Goal: Information Seeking & Learning: Check status

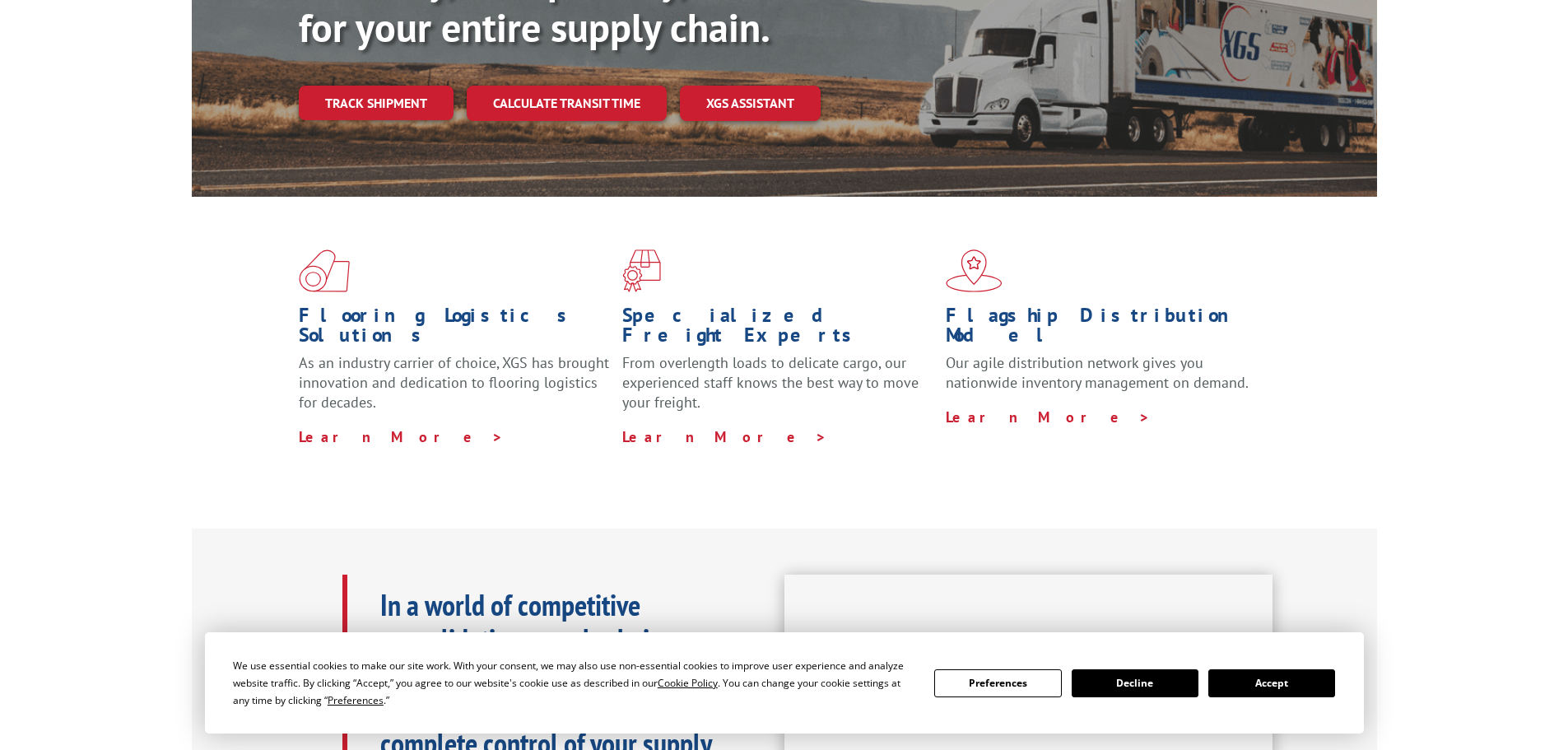
scroll to position [329, 0]
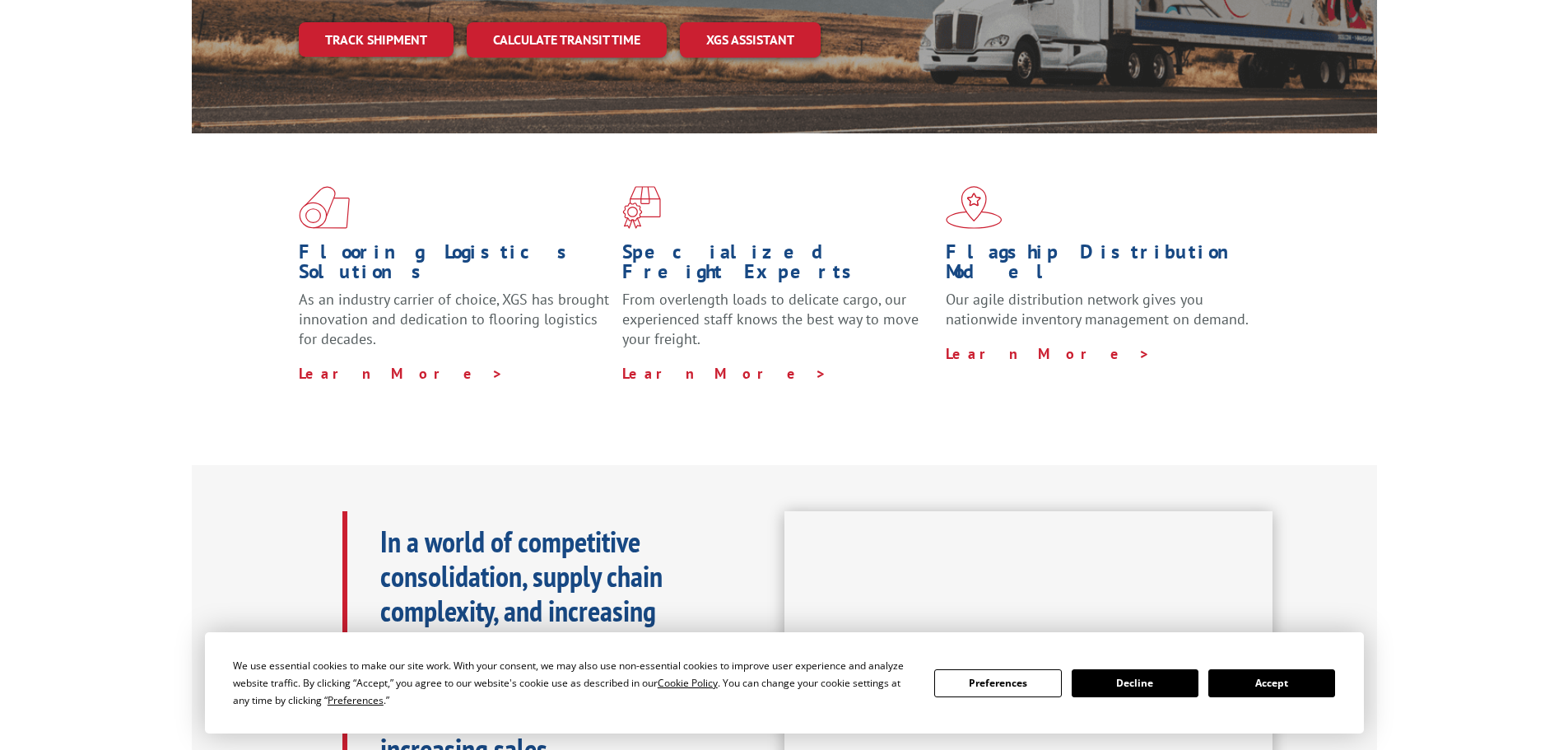
click at [1252, 688] on button "Accept" at bounding box center [1271, 682] width 127 height 28
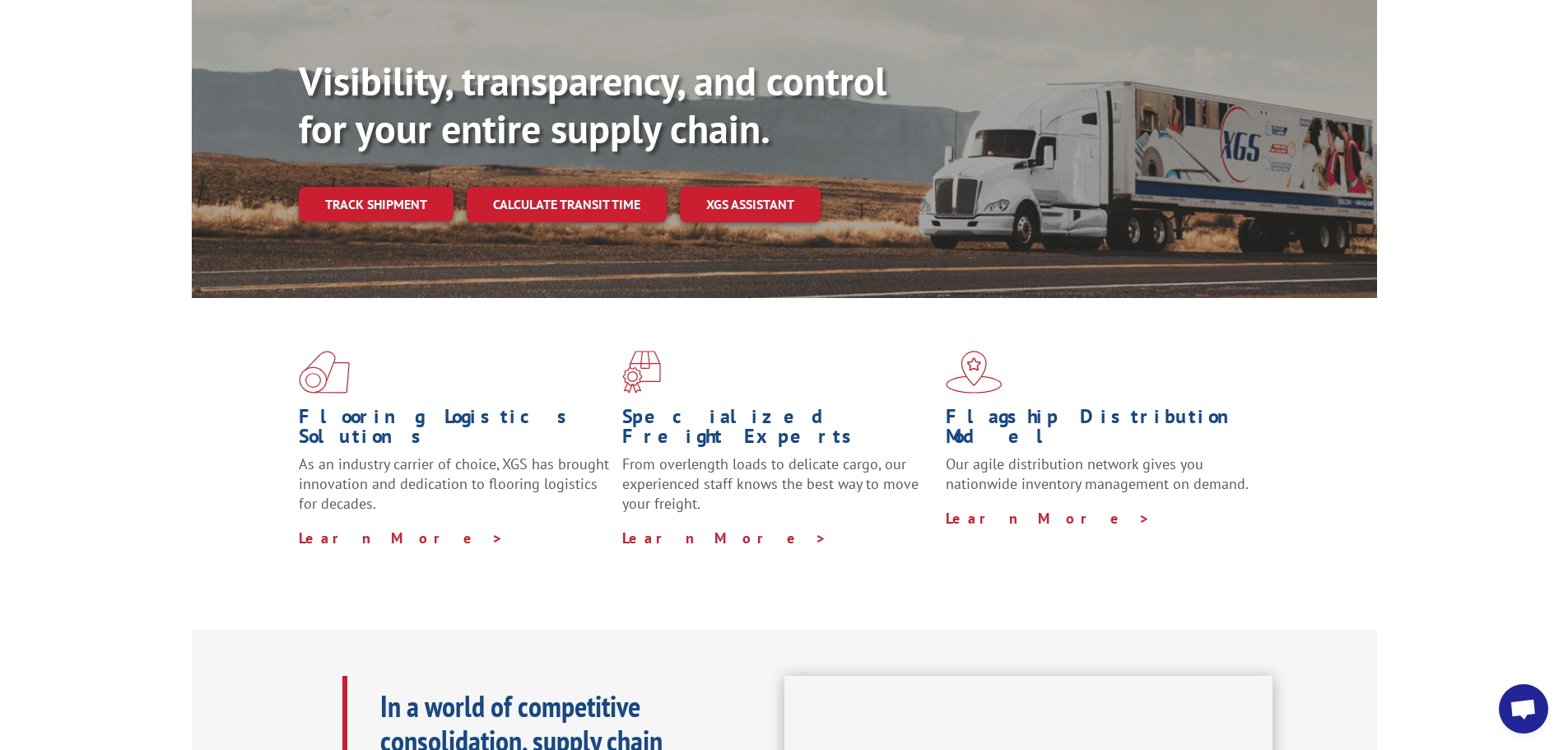
scroll to position [0, 0]
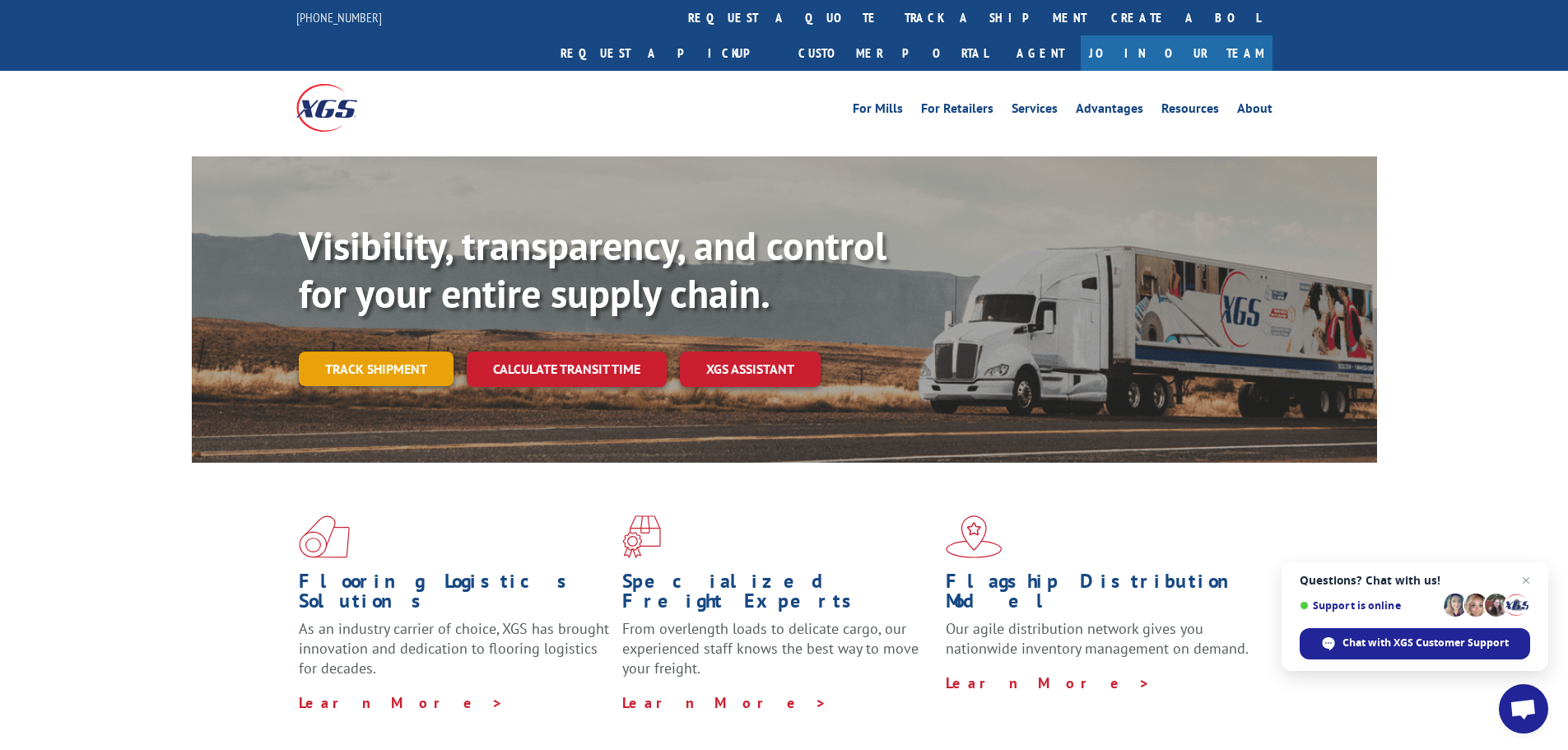
click at [370, 351] on link "Track shipment" at bounding box center [375, 368] width 155 height 34
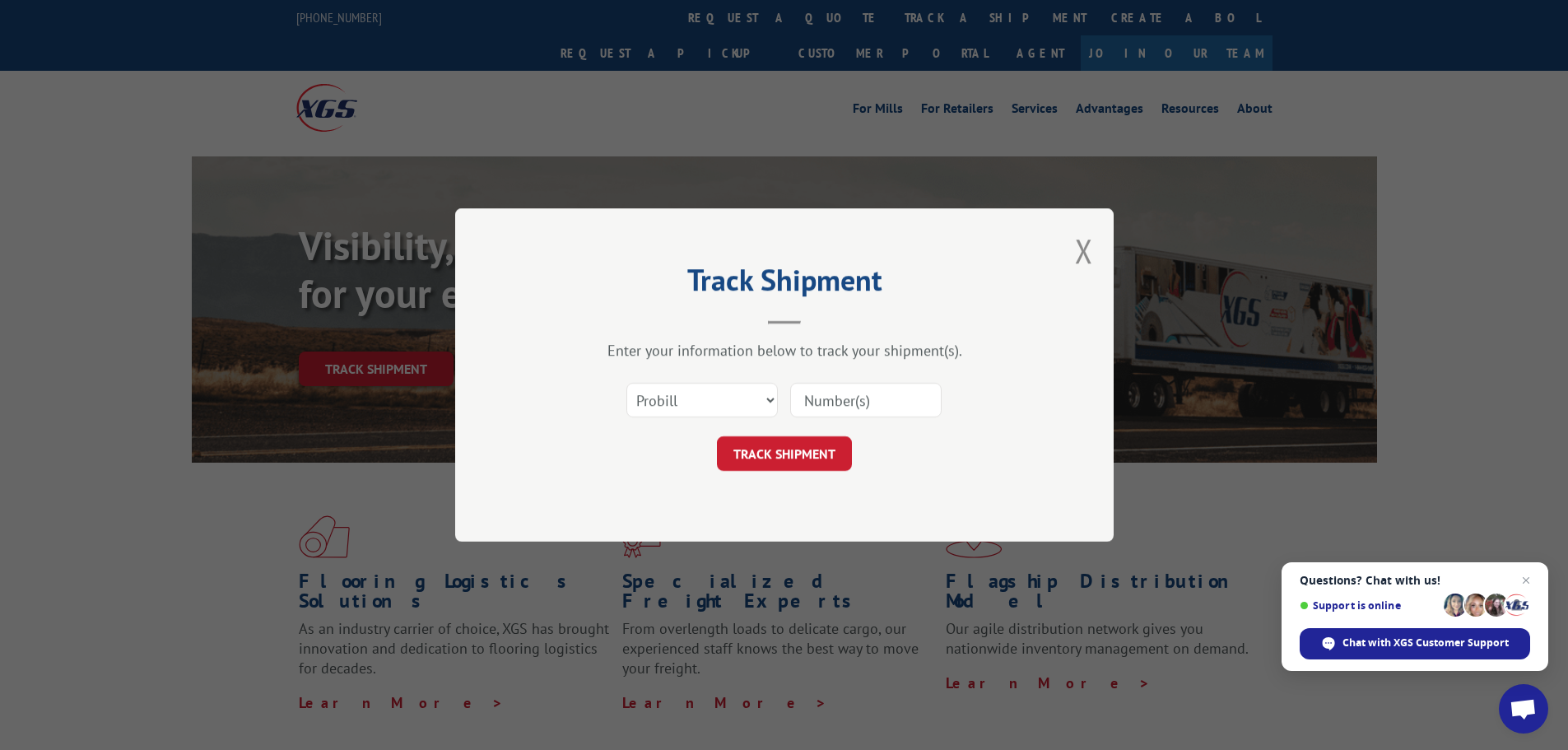
click at [883, 402] on input at bounding box center [865, 400] width 151 height 34
paste input "17605695"
type input "17605695"
click at [753, 447] on button "TRACK SHIPMENT" at bounding box center [784, 453] width 135 height 34
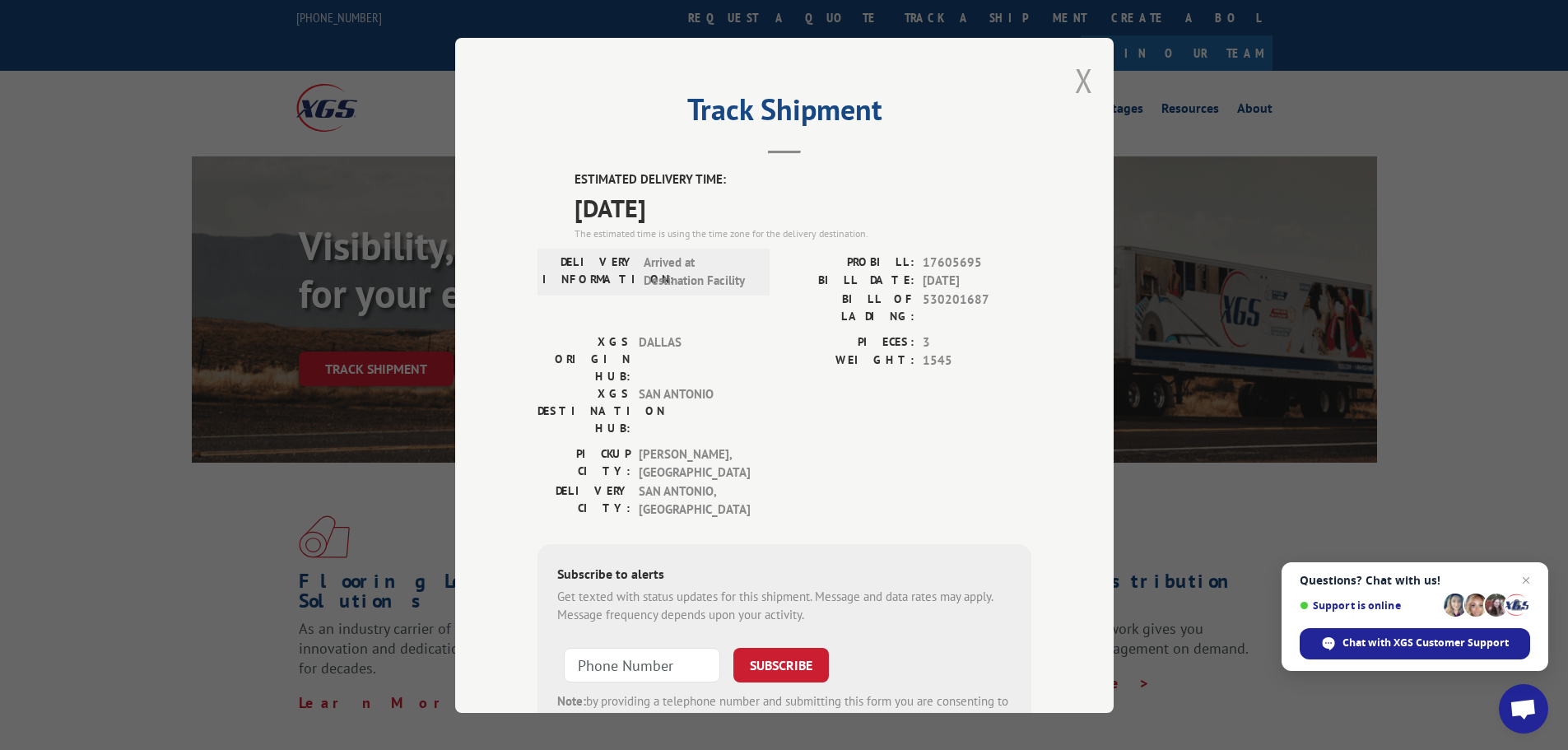
click at [1075, 84] on button "Close modal" at bounding box center [1084, 80] width 18 height 43
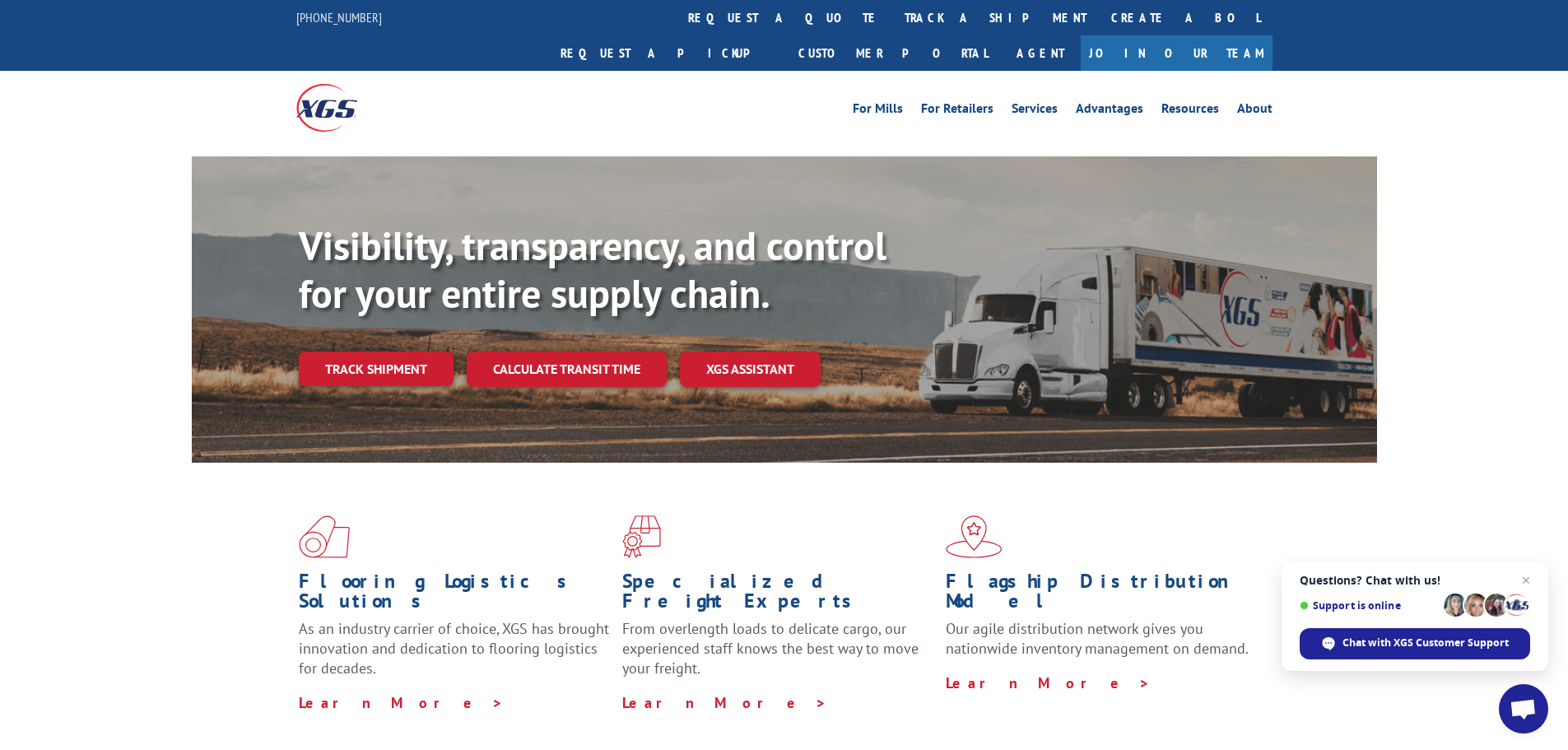
click at [421, 351] on link "Track shipment" at bounding box center [375, 368] width 155 height 34
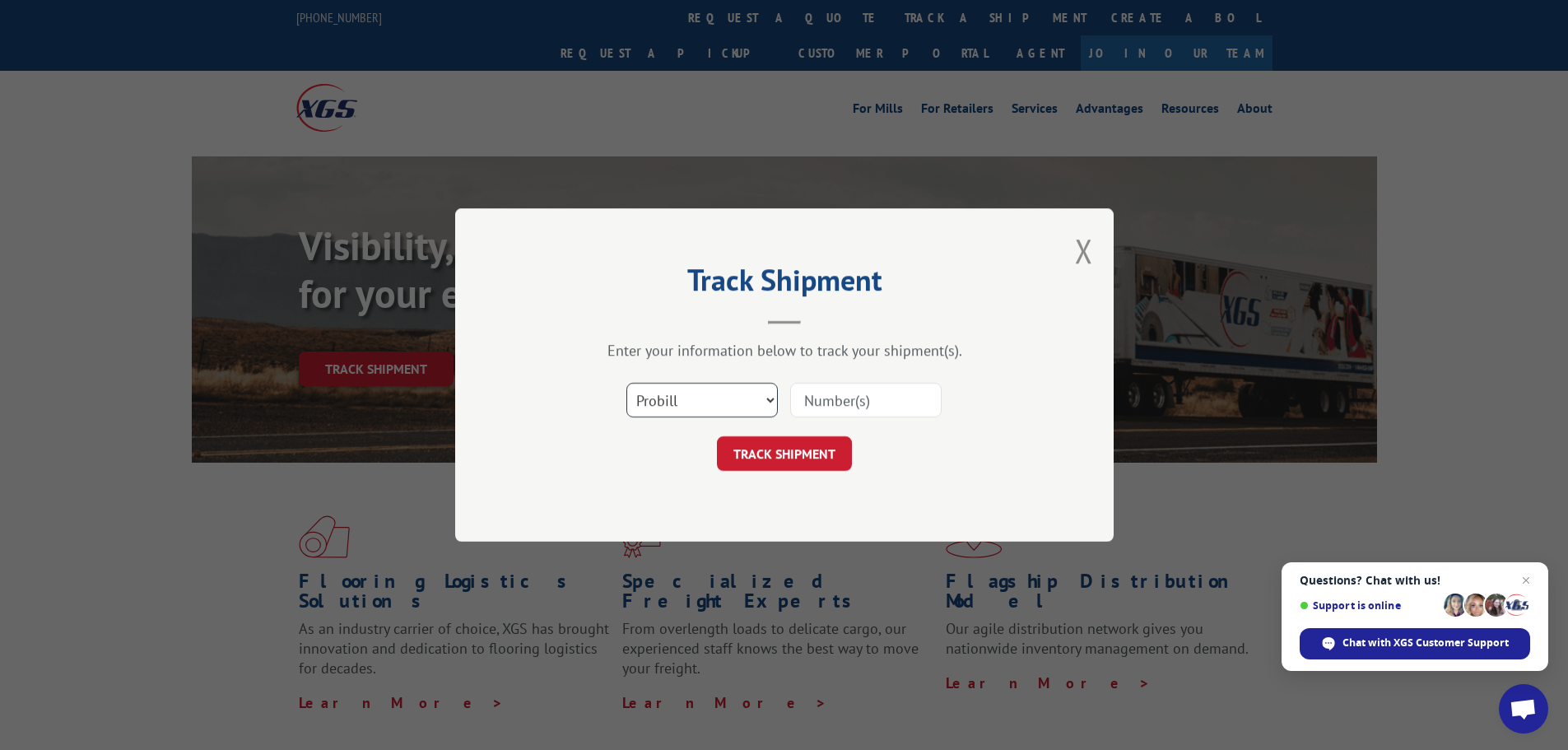
click at [695, 395] on select "Select category... Probill BOL PO" at bounding box center [701, 400] width 151 height 34
click at [830, 394] on input at bounding box center [865, 400] width 151 height 34
paste input "17605696"
type input "17605696"
click at [812, 448] on button "TRACK SHIPMENT" at bounding box center [784, 453] width 135 height 34
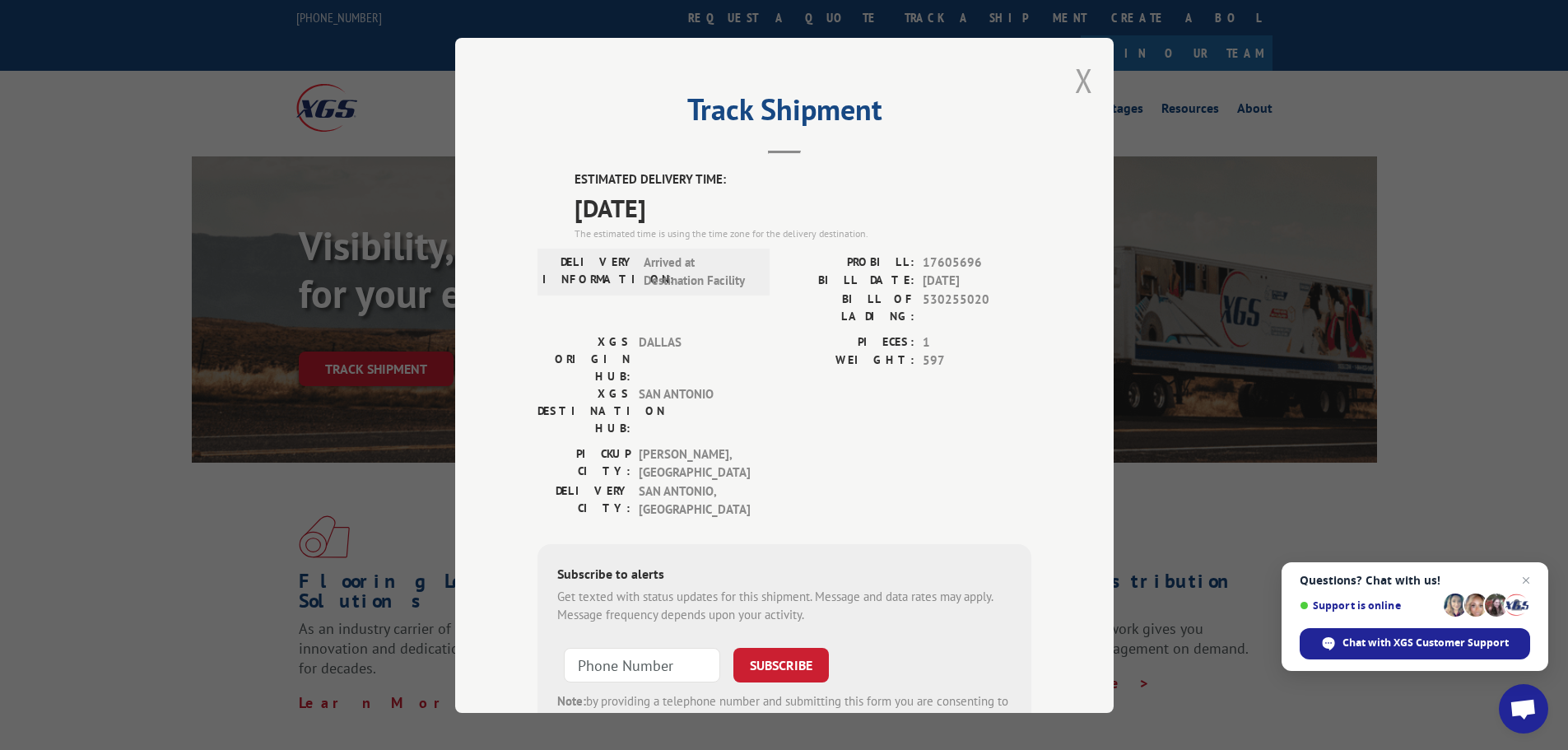
click at [1078, 83] on button "Close modal" at bounding box center [1084, 80] width 18 height 43
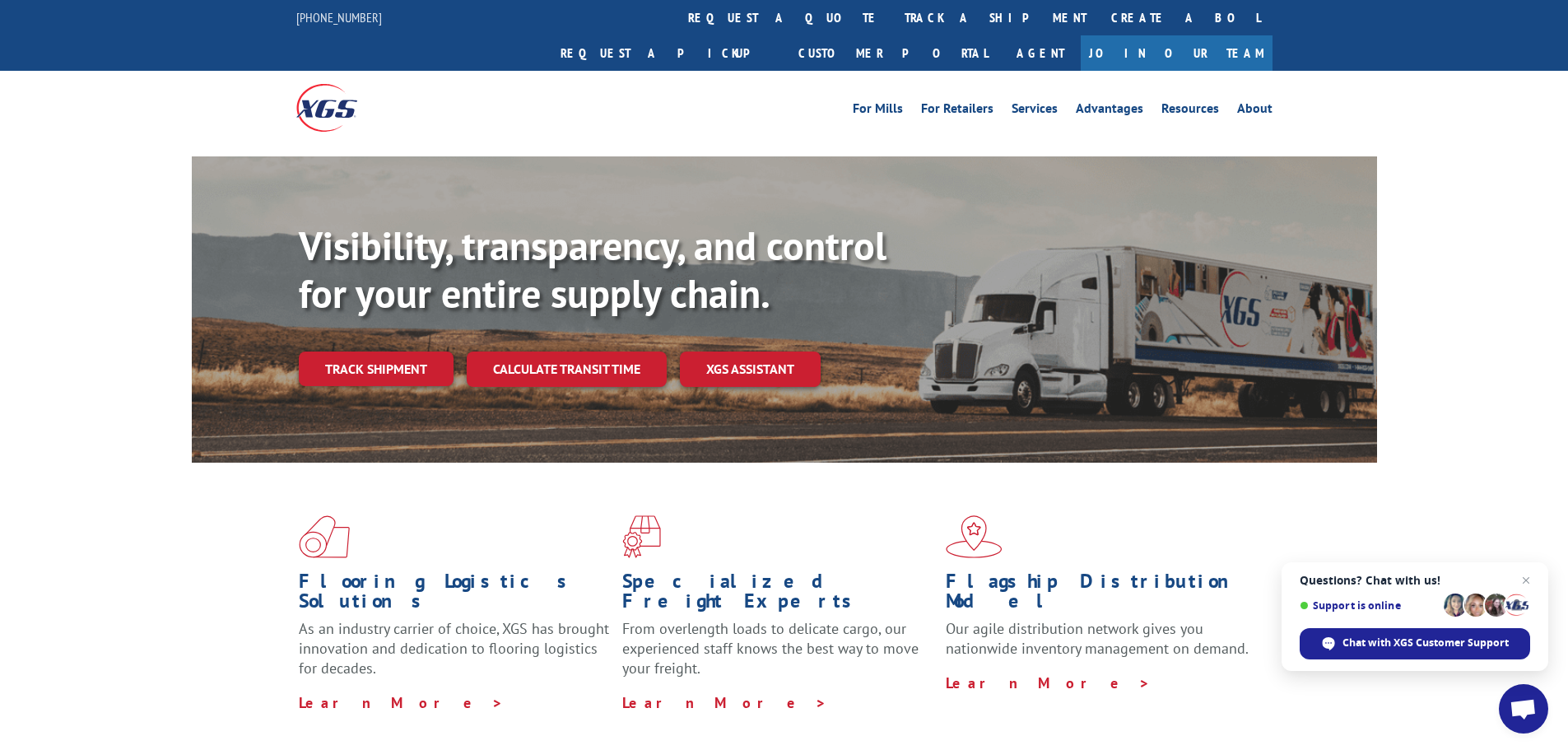
click at [394, 313] on div "Visibility, transparency, and control for your entire supply chain. Track shipm…" at bounding box center [837, 337] width 1078 height 230
click at [393, 351] on link "Track shipment" at bounding box center [375, 368] width 155 height 34
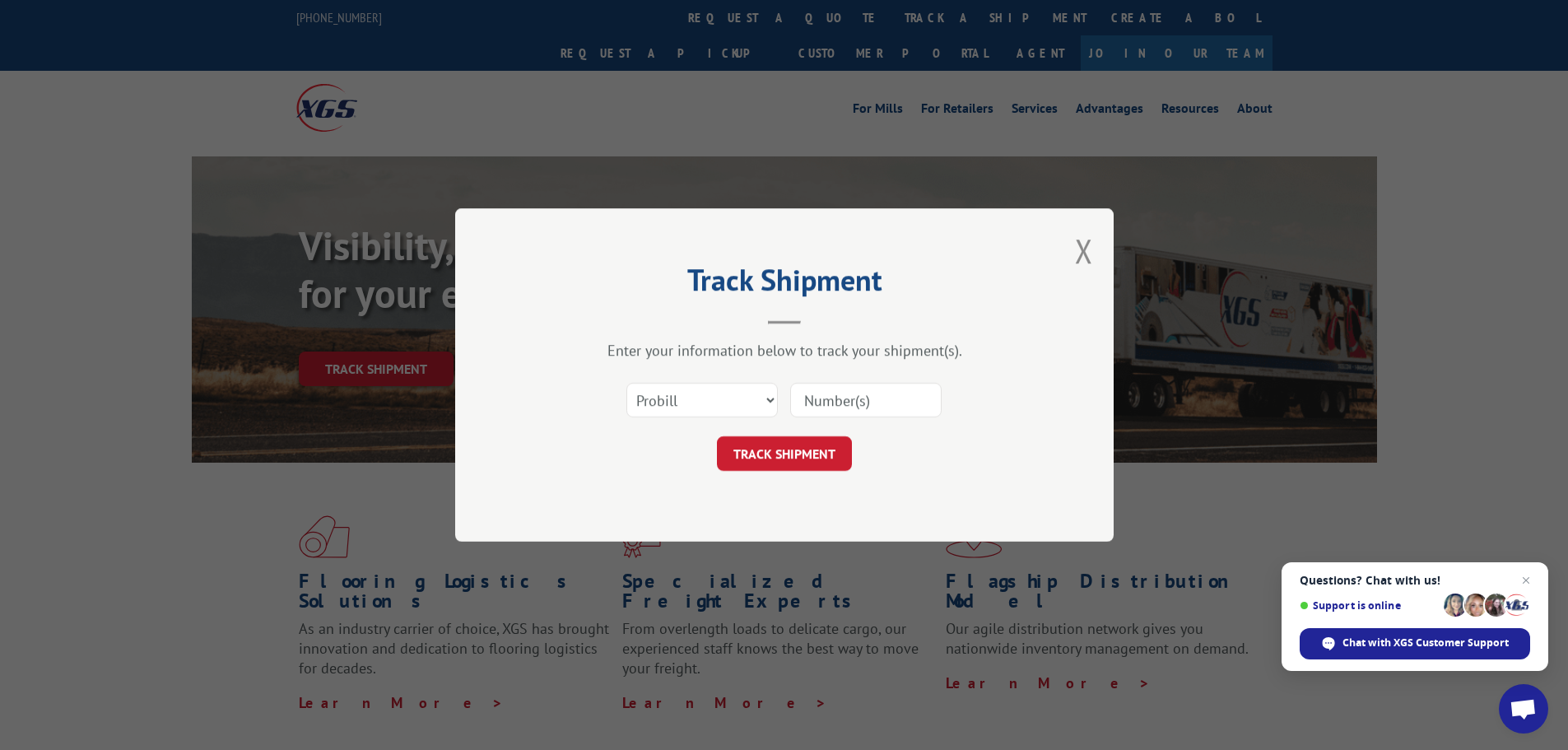
click at [853, 398] on input at bounding box center [865, 400] width 151 height 34
paste input "17605695"
type input "17605695"
click at [781, 452] on button "TRACK SHIPMENT" at bounding box center [784, 453] width 135 height 34
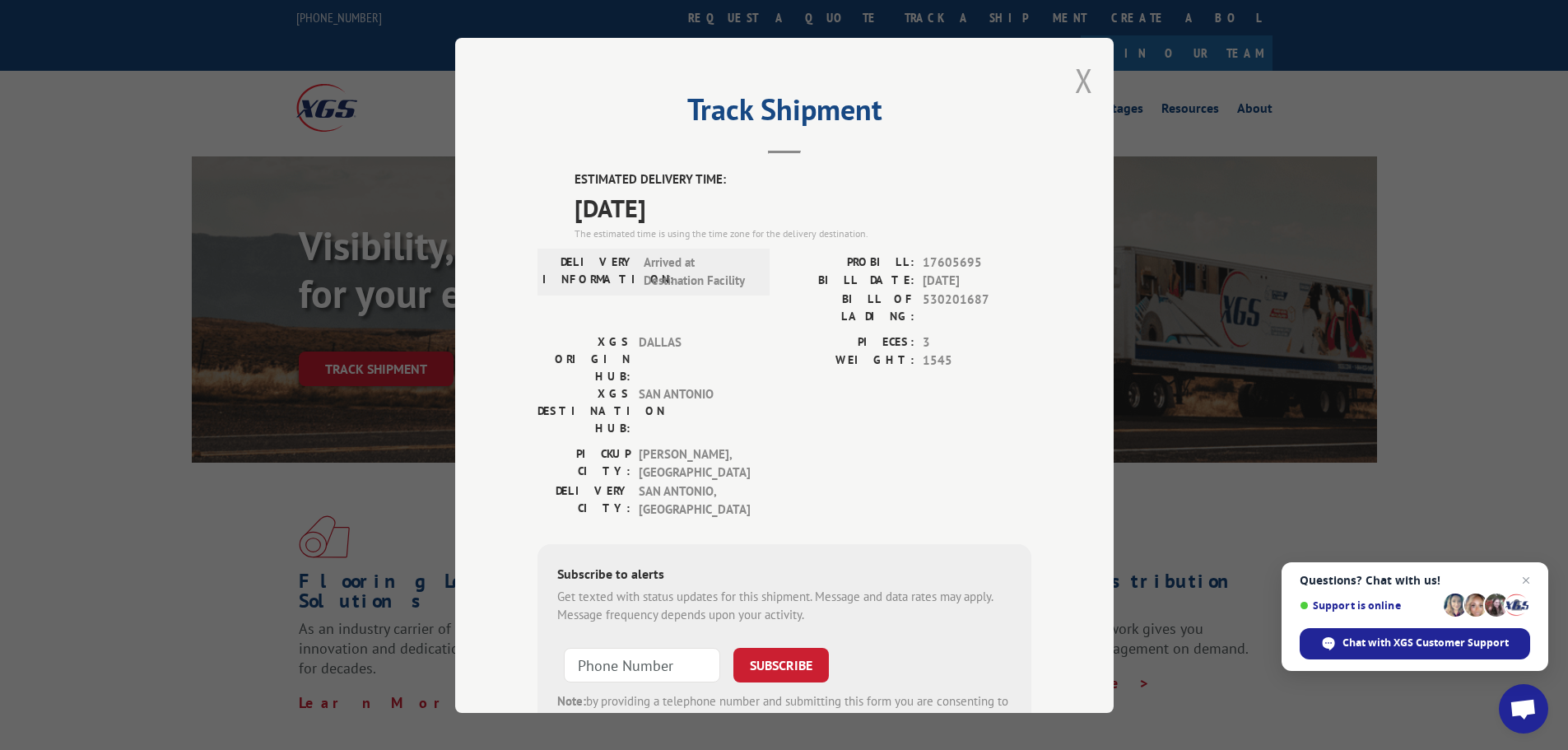
click at [1078, 89] on button "Close modal" at bounding box center [1084, 80] width 18 height 43
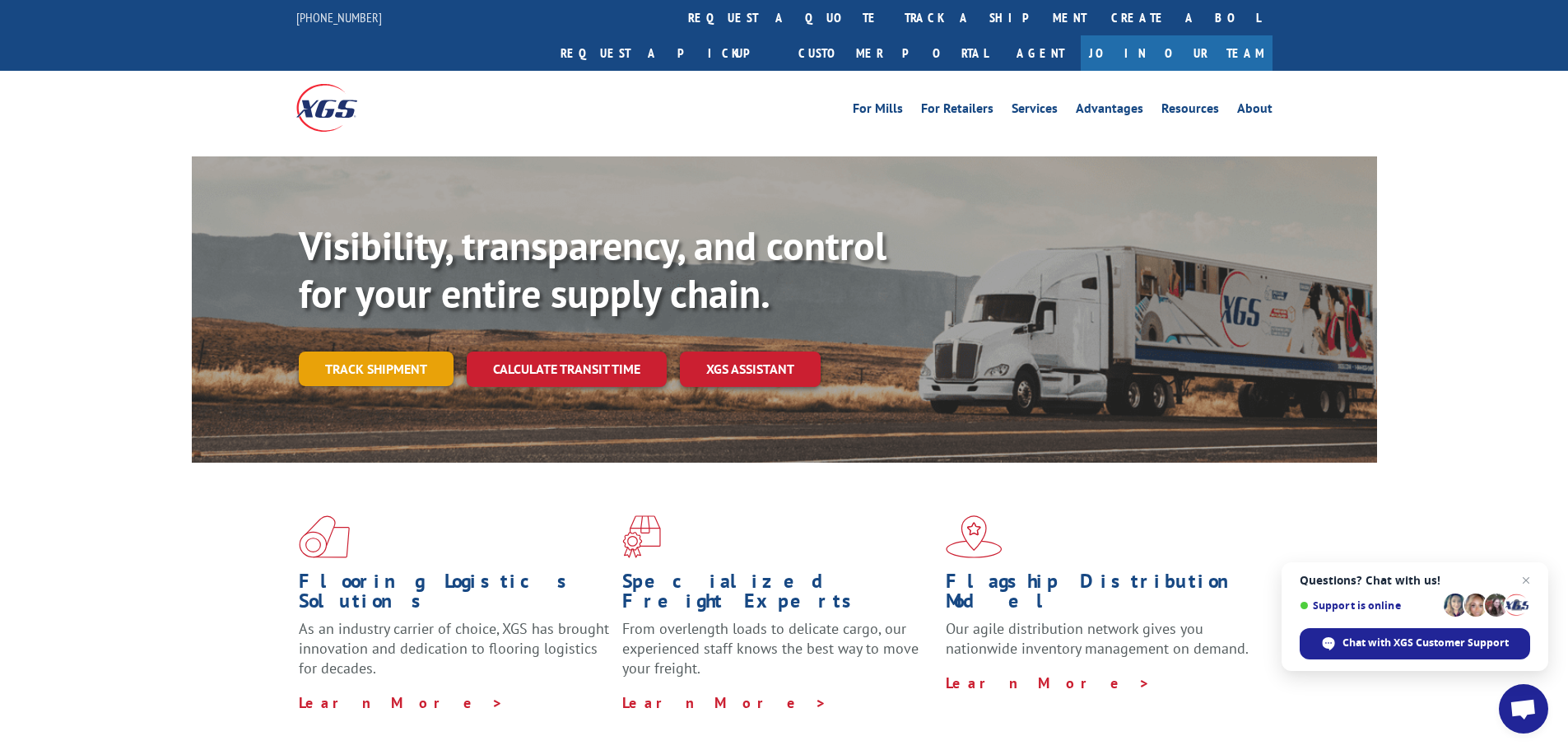
click at [409, 351] on link "Track shipment" at bounding box center [375, 368] width 155 height 34
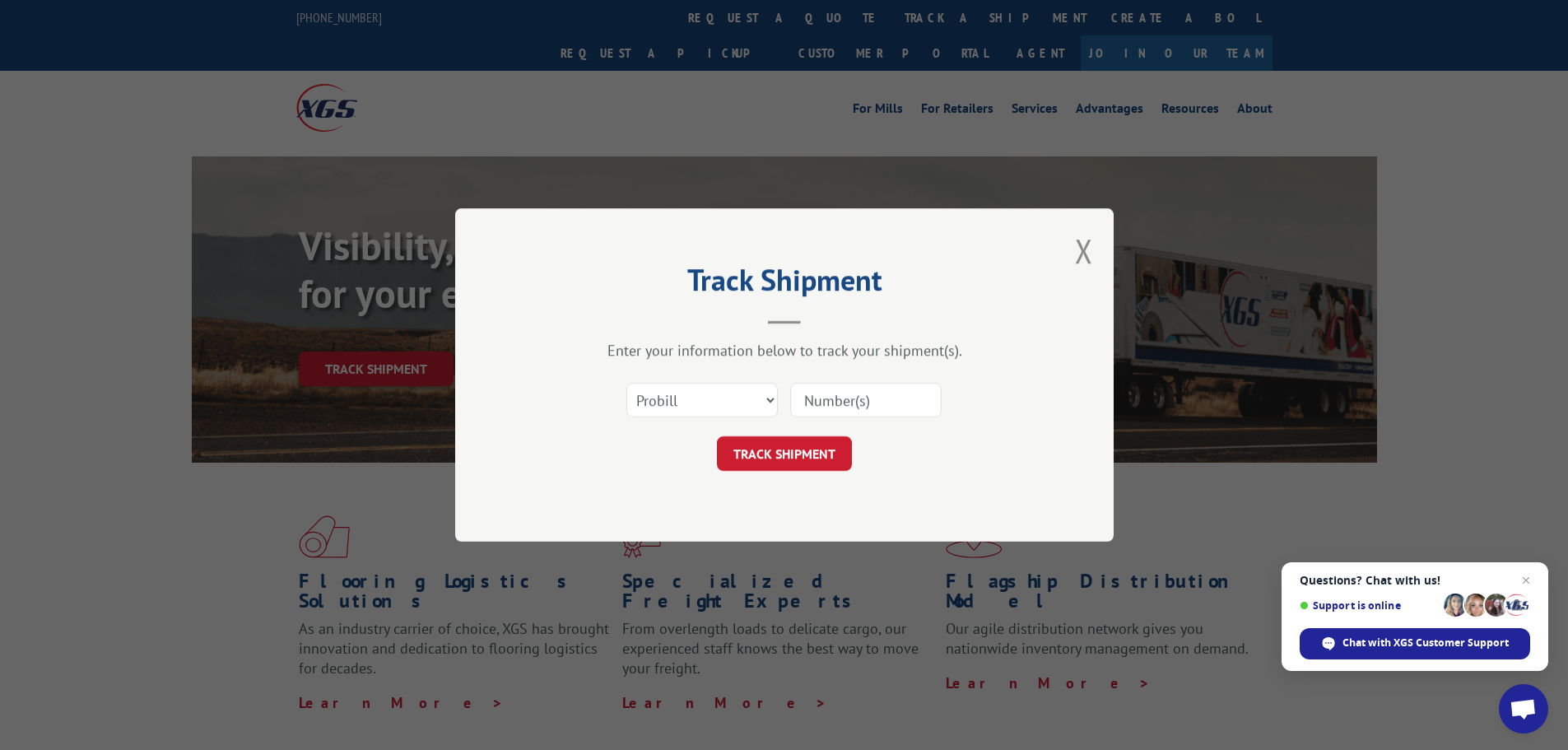
click at [810, 395] on input at bounding box center [865, 400] width 151 height 34
paste input "17605696"
type input "17605696"
click at [816, 457] on button "TRACK SHIPMENT" at bounding box center [784, 453] width 135 height 34
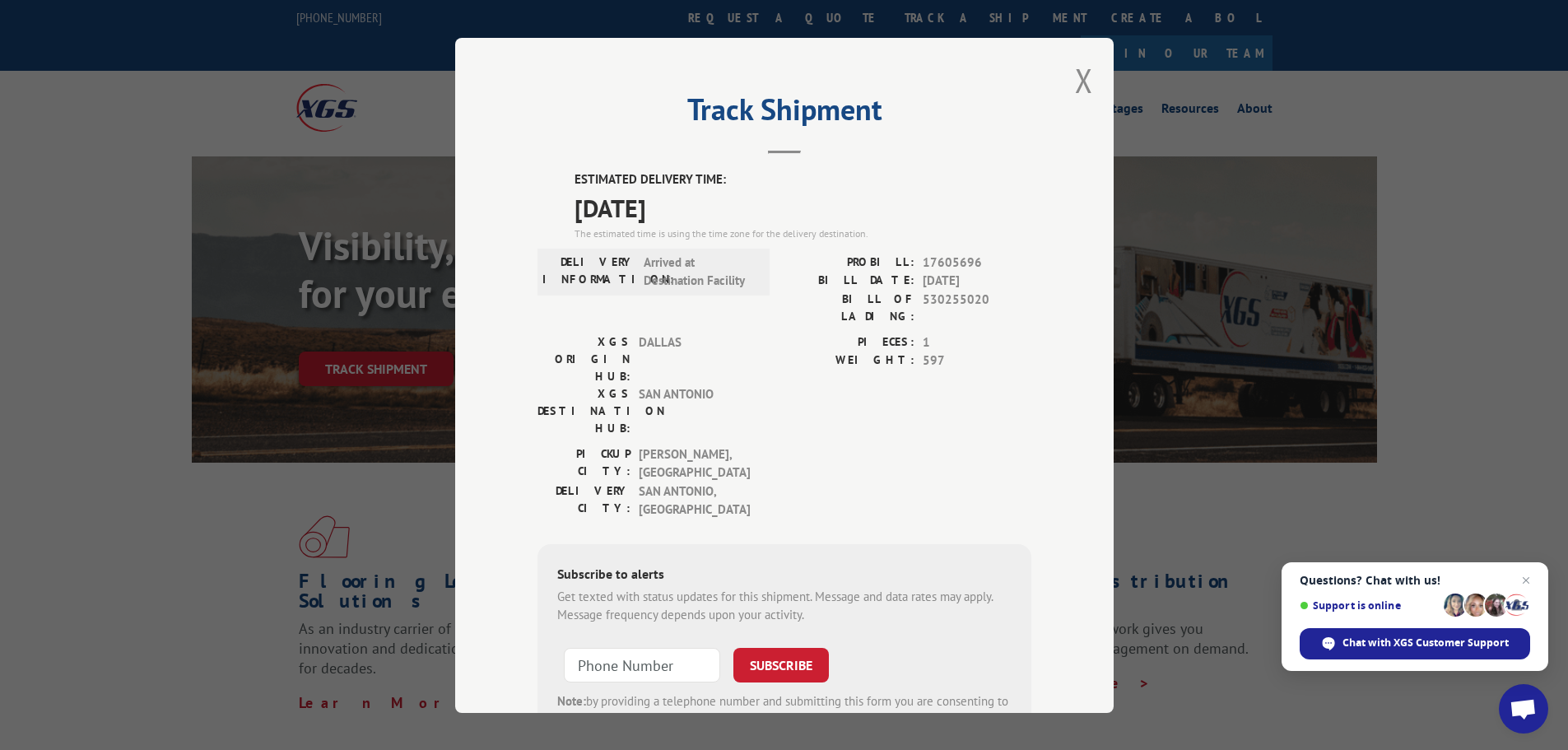
click at [1094, 88] on div "Track Shipment ESTIMATED DELIVERY TIME: [DATE] The estimated time is using the …" at bounding box center [784, 375] width 659 height 675
click at [1061, 85] on div "Track Shipment ESTIMATED DELIVERY TIME: [DATE] The estimated time is using the …" at bounding box center [784, 375] width 659 height 675
click at [1082, 84] on button "Close modal" at bounding box center [1084, 80] width 18 height 43
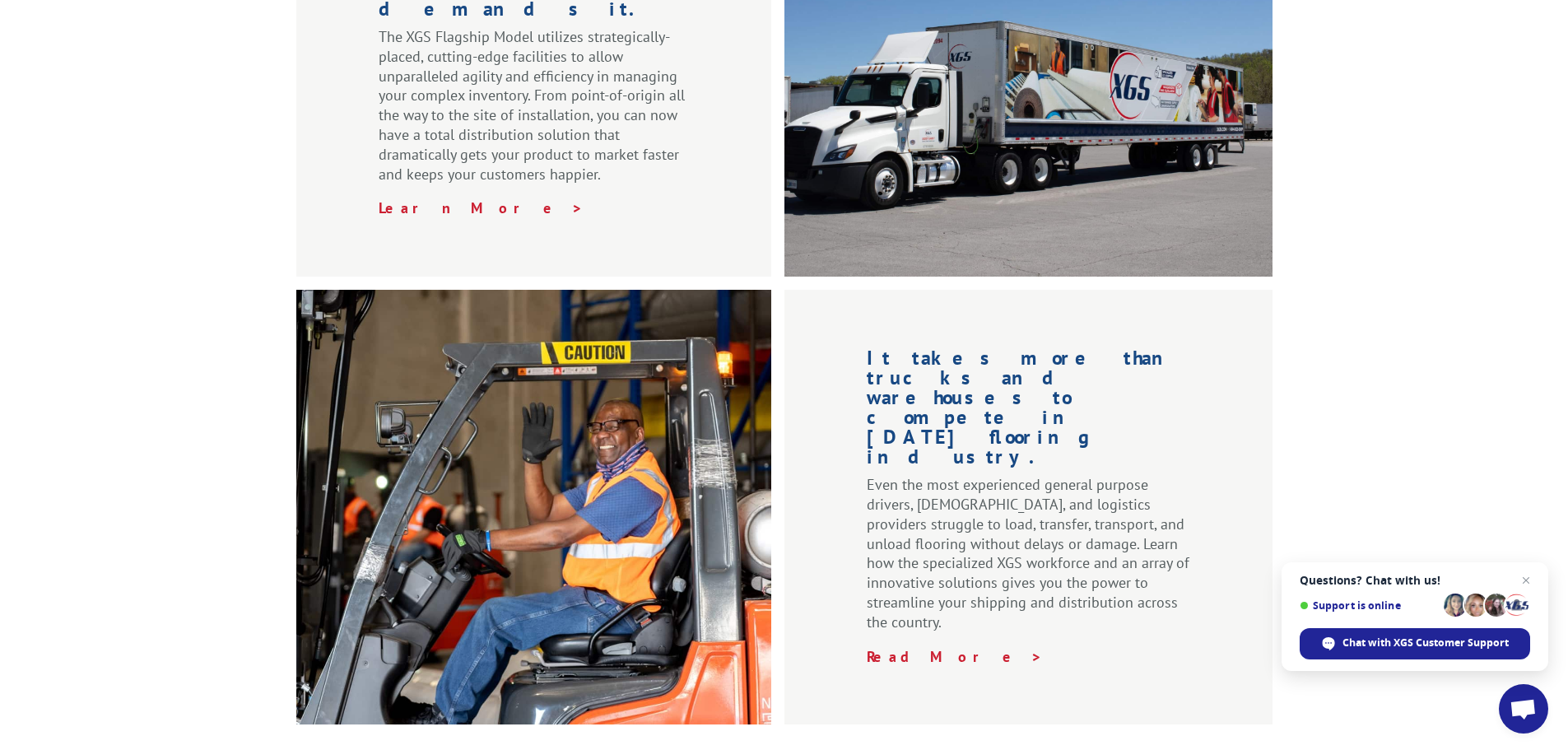
scroll to position [1894, 0]
